Goal: Task Accomplishment & Management: Use online tool/utility

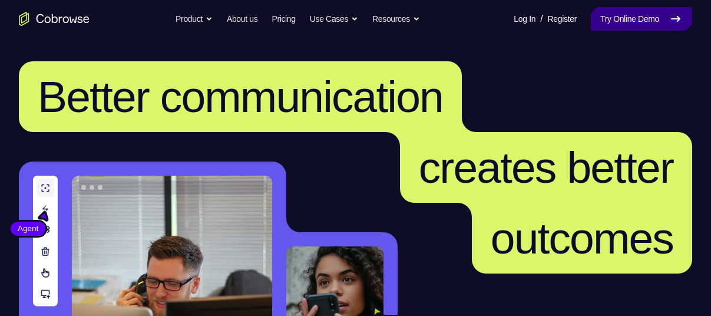
click at [635, 22] on link "Try Online Demo" at bounding box center [641, 19] width 101 height 24
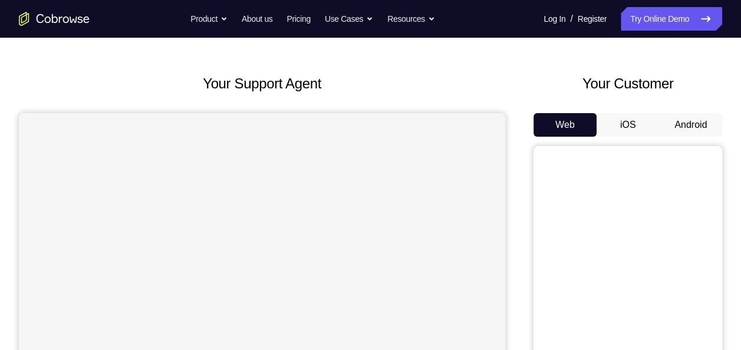
click at [694, 119] on button "Android" at bounding box center [690, 125] width 63 height 24
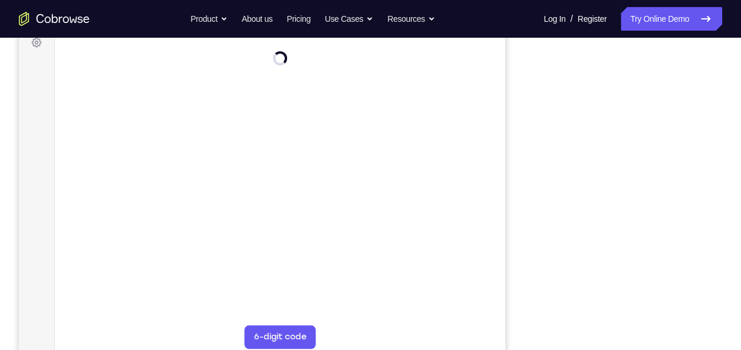
scroll to position [184, 0]
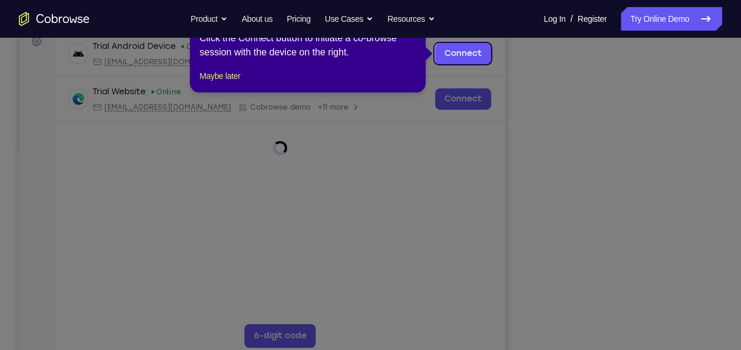
click at [679, 291] on icon at bounding box center [375, 175] width 750 height 350
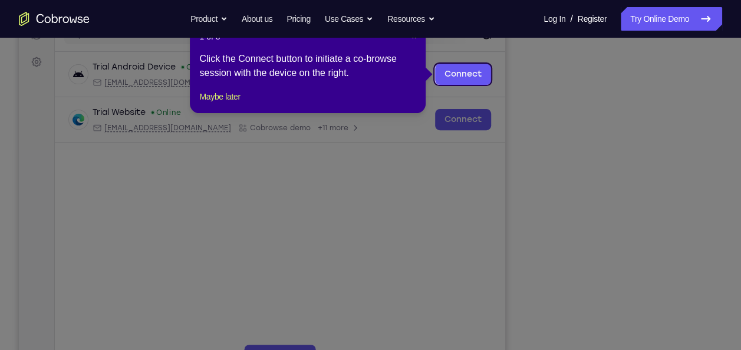
scroll to position [163, 0]
click at [413, 38] on span "×" at bounding box center [413, 36] width 5 height 9
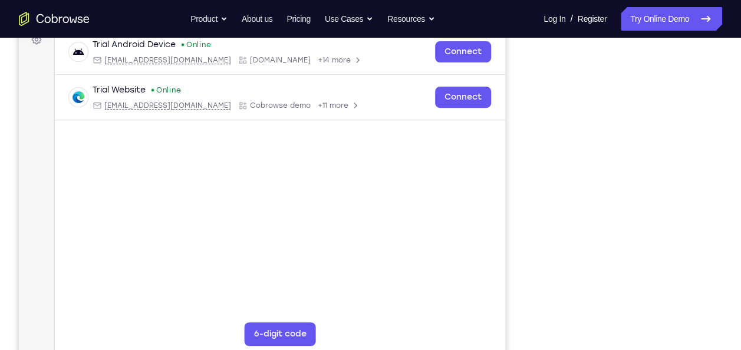
scroll to position [177, 0]
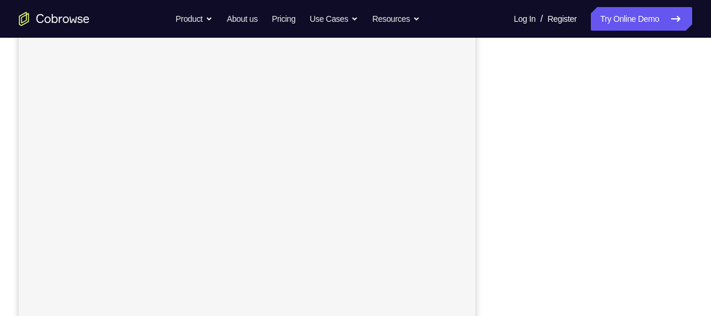
scroll to position [108, 0]
